Goal: Task Accomplishment & Management: Complete application form

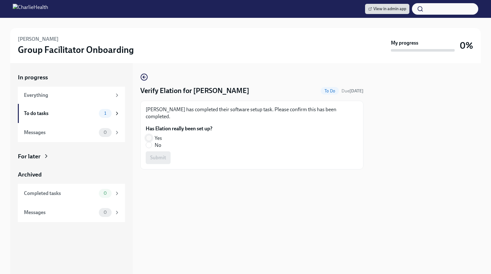
click at [149, 140] on input "Yes" at bounding box center [149, 138] width 6 height 6
radio input "true"
click at [154, 160] on span "Submit" at bounding box center [158, 158] width 16 height 6
click at [149, 148] on input "No" at bounding box center [149, 145] width 6 height 6
radio input "true"
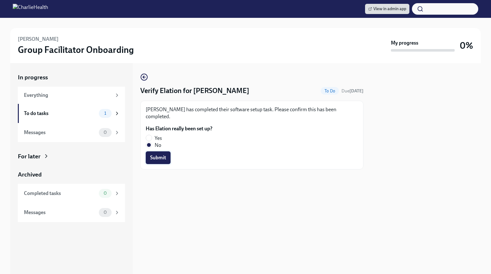
click at [149, 157] on button "Submit" at bounding box center [158, 157] width 25 height 13
